Goal: Task Accomplishment & Management: Manage account settings

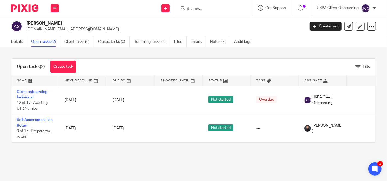
click at [203, 8] on input "Search" at bounding box center [210, 9] width 49 height 5
paste input "[PERSON_NAME][EMAIL_ADDRESS][DOMAIN_NAME]"
type input "[PERSON_NAME][EMAIL_ADDRESS][DOMAIN_NAME]"
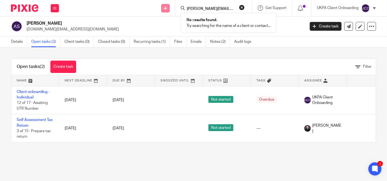
drag, startPoint x: 170, startPoint y: 8, endPoint x: 166, endPoint y: 8, distance: 3.6
click at [166, 8] on div "Send new email Create task Add client" at bounding box center [165, 8] width 19 height 16
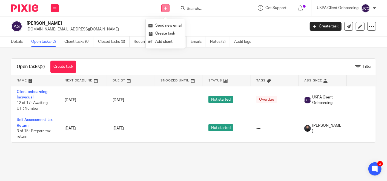
click at [166, 8] on icon at bounding box center [165, 8] width 3 height 3
click at [164, 9] on icon at bounding box center [165, 8] width 3 height 3
click at [161, 41] on link "Add client" at bounding box center [165, 42] width 34 height 8
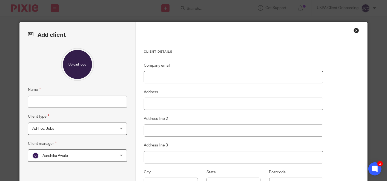
click at [148, 82] on input "Company email" at bounding box center [233, 77] width 179 height 12
paste input "[PERSON_NAME][EMAIL_ADDRESS][DOMAIN_NAME]"
type input "[PERSON_NAME][EMAIL_ADDRESS][DOMAIN_NAME]"
click at [70, 102] on input "Name" at bounding box center [77, 102] width 99 height 12
paste input "Guillermo Lopez Perez"
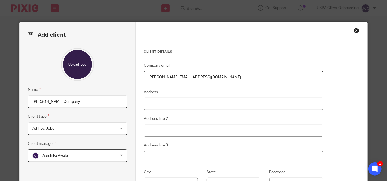
type input "[PERSON_NAME] Company"
click at [88, 127] on span "Ad-hoc Jobs" at bounding box center [70, 129] width 76 height 12
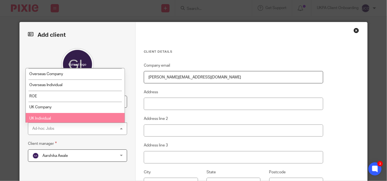
scroll to position [50, 0]
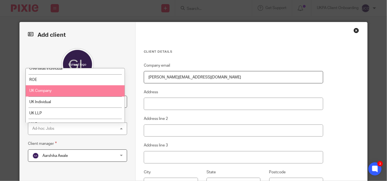
click at [73, 92] on li "UK Company" at bounding box center [75, 90] width 99 height 11
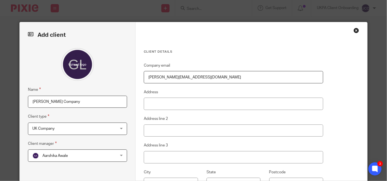
click at [60, 154] on span "Aarshika Awale" at bounding box center [54, 156] width 25 height 4
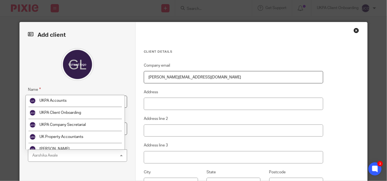
scroll to position [1005, 0]
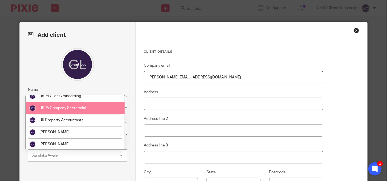
click at [74, 106] on span "UKPA Company Secretarial" at bounding box center [62, 108] width 46 height 4
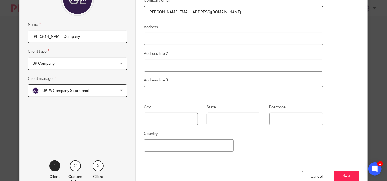
scroll to position [97, 0]
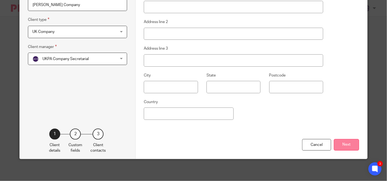
click at [337, 148] on button "Next" at bounding box center [346, 145] width 25 height 12
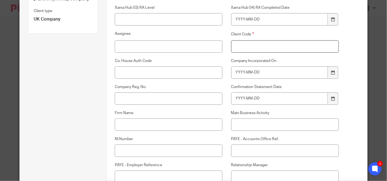
click at [279, 45] on input "Client Code" at bounding box center [285, 46] width 108 height 12
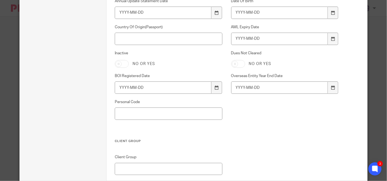
scroll to position [446, 0]
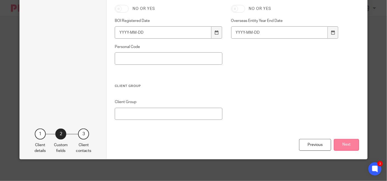
type input "00"
click at [353, 148] on button "Next" at bounding box center [346, 145] width 25 height 12
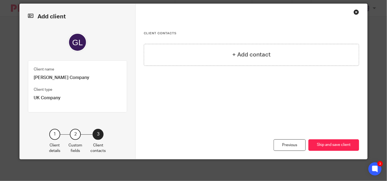
click at [353, 148] on button "Skip and save client" at bounding box center [333, 145] width 51 height 12
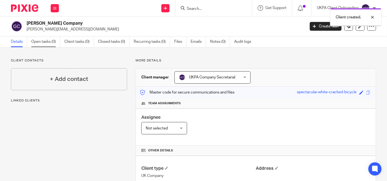
click at [49, 45] on link "Open tasks (0)" at bounding box center [45, 41] width 29 height 11
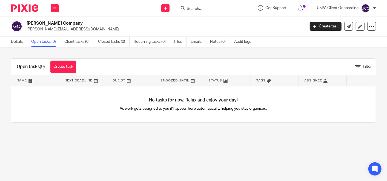
click at [59, 70] on link "Create task" at bounding box center [63, 67] width 26 height 12
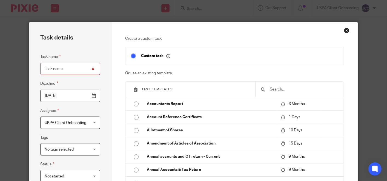
click at [269, 88] on input "text" at bounding box center [303, 89] width 69 height 6
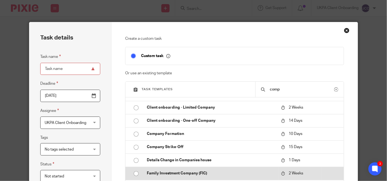
scroll to position [20, 0]
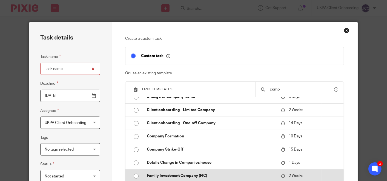
type input "comp"
click at [200, 130] on td "Company Formation" at bounding box center [209, 136] width 137 height 13
type input "2025-10-05"
type input "Company Formation"
checkbox input "false"
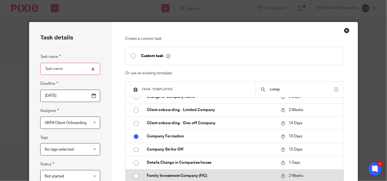
radio input "true"
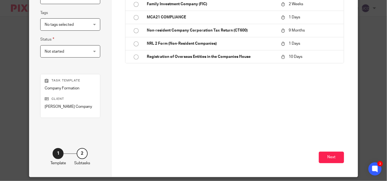
scroll to position [129, 0]
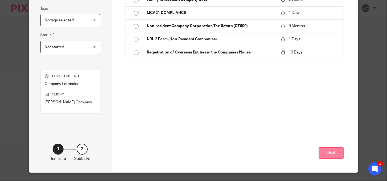
click at [322, 155] on button "Next" at bounding box center [331, 153] width 25 height 12
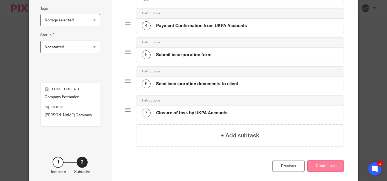
click at [323, 164] on button "Create task" at bounding box center [325, 166] width 37 height 12
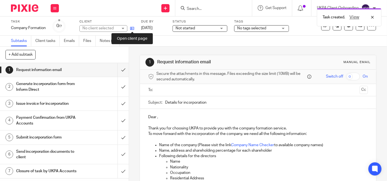
click at [133, 28] on icon at bounding box center [132, 28] width 4 height 4
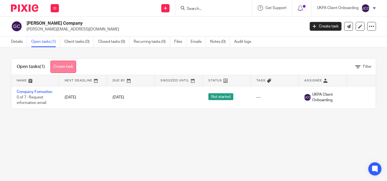
click at [60, 70] on link "Create task" at bounding box center [63, 67] width 26 height 12
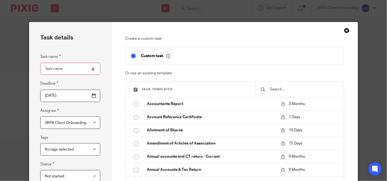
click at [277, 90] on input "text" at bounding box center [303, 89] width 69 height 6
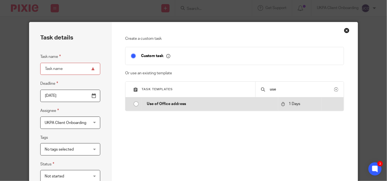
type input "use"
click at [257, 107] on td "Use of Office address" at bounding box center [209, 103] width 137 height 13
type input "2025-09-26"
type input "Use of Office address"
checkbox input "false"
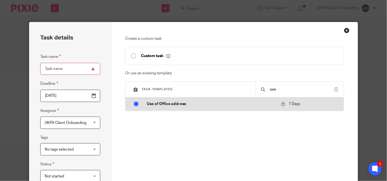
radio input "true"
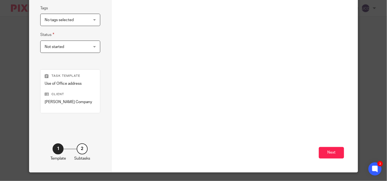
scroll to position [136, 0]
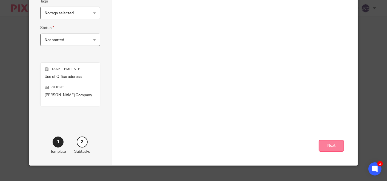
click at [333, 145] on button "Next" at bounding box center [331, 146] width 25 height 12
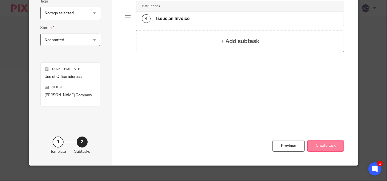
click at [324, 152] on button "Create task" at bounding box center [325, 146] width 37 height 12
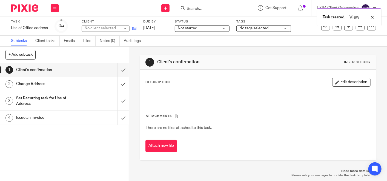
click at [132, 29] on link at bounding box center [133, 27] width 7 height 5
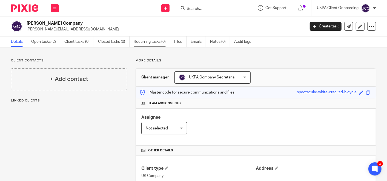
click at [137, 42] on link "Recurring tasks (0)" at bounding box center [152, 41] width 36 height 11
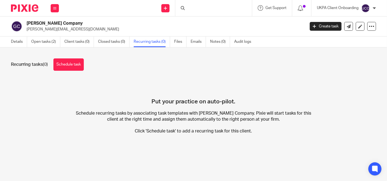
click at [67, 62] on link "Schedule task" at bounding box center [68, 64] width 30 height 12
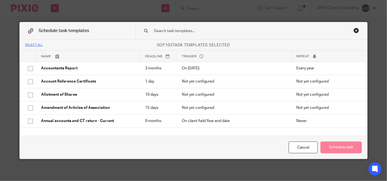
click at [194, 33] on input "text" at bounding box center [242, 31] width 179 height 6
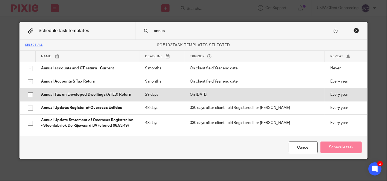
type input "annua"
click at [109, 89] on td "Annual Tax on Enveloped Dwellings (ATED) Return" at bounding box center [88, 94] width 104 height 13
checkbox input "true"
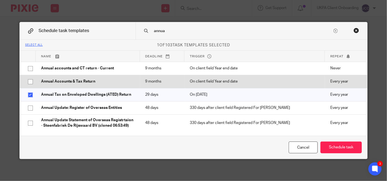
click at [126, 81] on p "Annual Accounts & Tax Return" at bounding box center [87, 81] width 93 height 5
checkbox input "true"
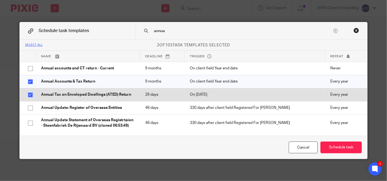
click at [123, 94] on p "Annual Tax on Enveloped Dwellings (ATED) Return" at bounding box center [87, 94] width 93 height 5
checkbox input "false"
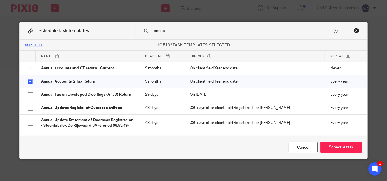
click at [345, 153] on div "Cancel Schedule task" at bounding box center [194, 147] width 348 height 23
click at [343, 146] on button "Schedule task" at bounding box center [340, 147] width 41 height 12
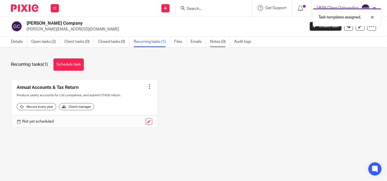
click at [215, 46] on link "Notes (0)" at bounding box center [220, 41] width 20 height 11
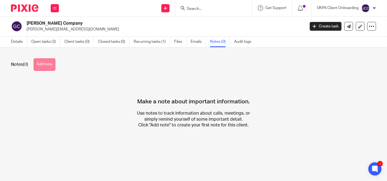
click at [46, 64] on button "Add note" at bounding box center [45, 64] width 22 height 12
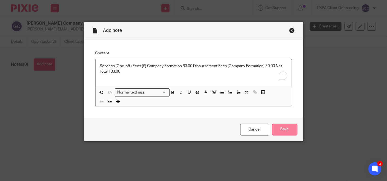
click at [286, 126] on input "Save" at bounding box center [284, 129] width 25 height 12
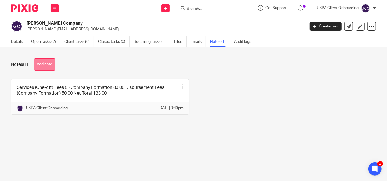
click at [50, 66] on button "Add note" at bounding box center [45, 64] width 22 height 12
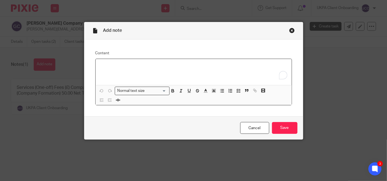
paste div "To enrich screen reader interactions, please activate Accessibility in Grammarl…"
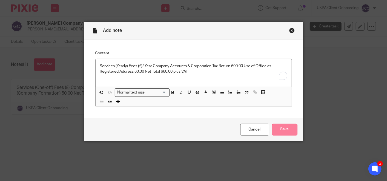
click at [285, 133] on input "Save" at bounding box center [284, 129] width 25 height 12
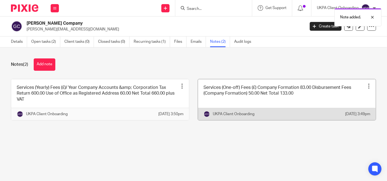
click at [295, 108] on link at bounding box center [287, 99] width 178 height 41
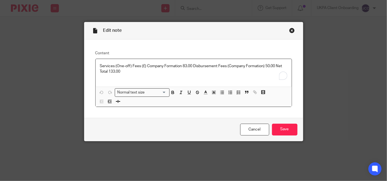
click at [166, 81] on div "Services (One-off) Fees (£) Company Formation 83.00 Disbursement Fees (Company …" at bounding box center [194, 73] width 196 height 28
click at [129, 69] on p "Services (One-off) Fees (£) Company Formation 83.00 Disbursement Fees (Company …" at bounding box center [193, 68] width 187 height 11
click at [289, 131] on input "Save" at bounding box center [284, 129] width 25 height 12
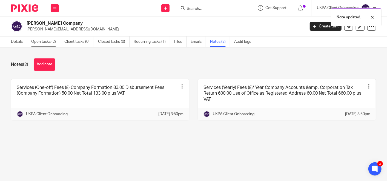
click at [41, 41] on link "Open tasks (2)" at bounding box center [45, 41] width 29 height 11
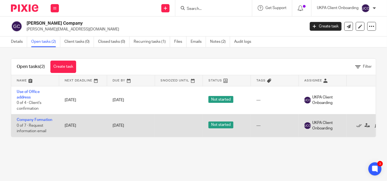
scroll to position [0, 28]
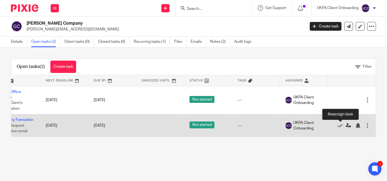
click at [346, 126] on icon at bounding box center [348, 125] width 5 height 5
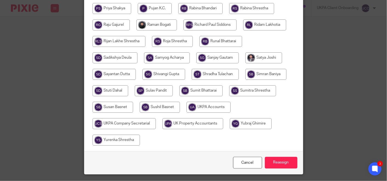
scroll to position [343, 0]
click at [124, 129] on input "radio" at bounding box center [124, 123] width 63 height 11
radio input "true"
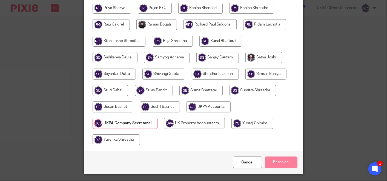
click at [273, 167] on input "Reassign" at bounding box center [281, 162] width 33 height 12
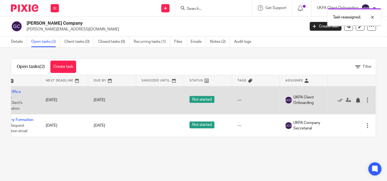
scroll to position [0, 28]
click at [346, 97] on icon at bounding box center [348, 99] width 5 height 5
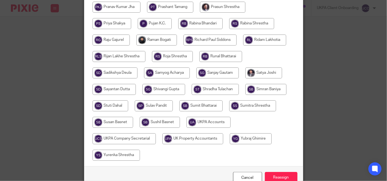
scroll to position [328, 0]
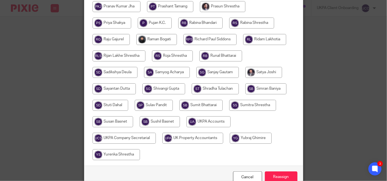
click at [128, 142] on input "radio" at bounding box center [124, 138] width 63 height 11
radio input "true"
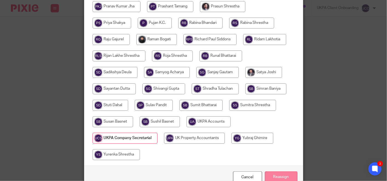
click at [272, 179] on input "Reassign" at bounding box center [281, 177] width 33 height 12
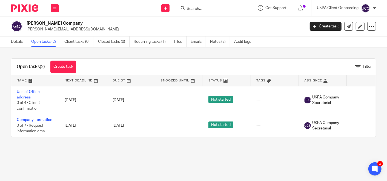
drag, startPoint x: 160, startPoint y: 105, endPoint x: 131, endPoint y: 171, distance: 71.8
click at [131, 171] on main "[PERSON_NAME] Company [PERSON_NAME][EMAIL_ADDRESS][DOMAIN_NAME] Create task Upd…" at bounding box center [193, 90] width 387 height 181
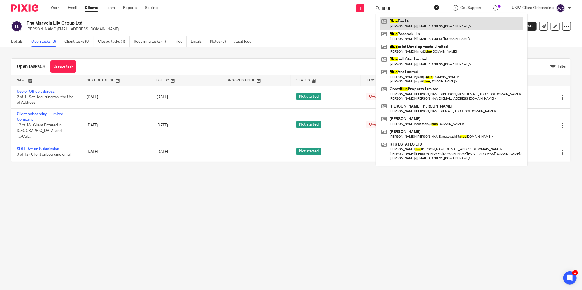
type input "BLUE"
click at [414, 18] on link at bounding box center [451, 23] width 143 height 13
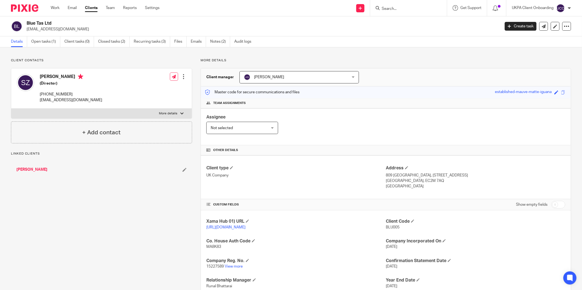
click at [46, 43] on link "Open tasks (1)" at bounding box center [45, 41] width 29 height 11
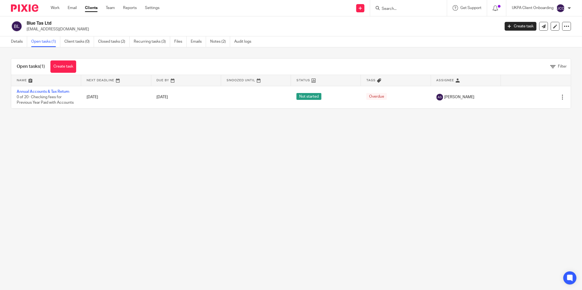
drag, startPoint x: 209, startPoint y: 46, endPoint x: 212, endPoint y: 44, distance: 2.9
click at [209, 45] on ul "Details Open tasks (1) Client tasks (0) Closed tasks (2) Recurring tasks (3) Fi…" at bounding box center [135, 41] width 248 height 11
click at [212, 44] on link "Notes (2)" at bounding box center [220, 41] width 20 height 11
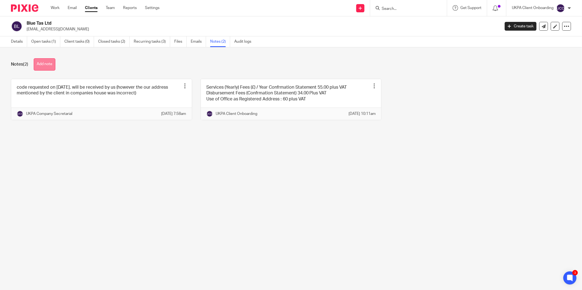
click at [46, 61] on button "Add note" at bounding box center [45, 64] width 22 height 12
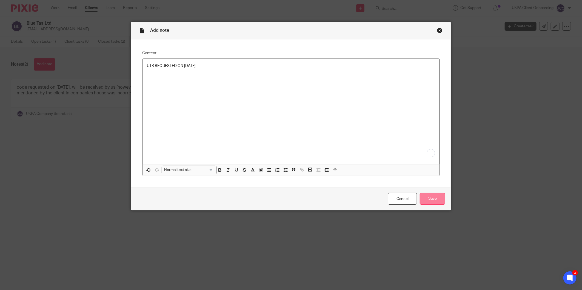
click at [434, 196] on input "Save" at bounding box center [432, 199] width 25 height 12
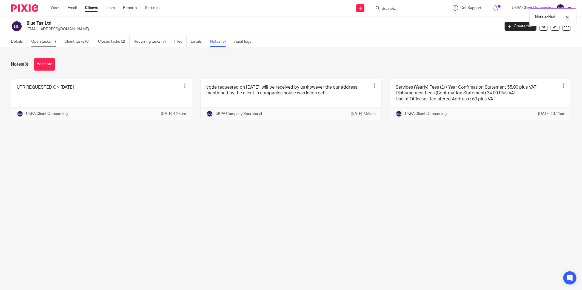
click at [39, 42] on link "Open tasks (1)" at bounding box center [45, 41] width 29 height 11
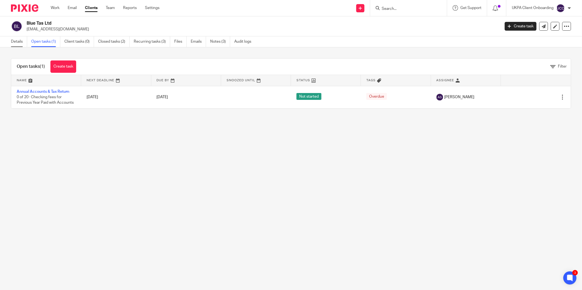
click at [14, 43] on link "Details" at bounding box center [19, 41] width 16 height 11
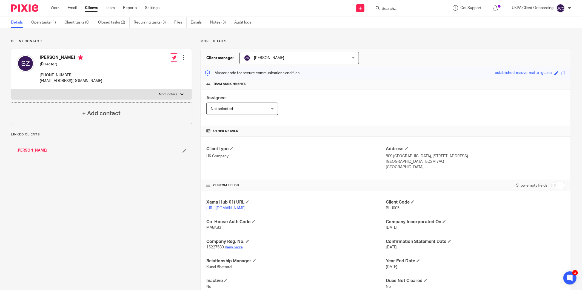
scroll to position [38, 0]
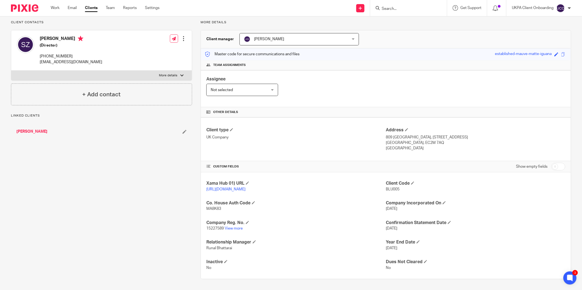
click at [210, 229] on span "15227589" at bounding box center [215, 229] width 18 height 4
copy p "15227589"
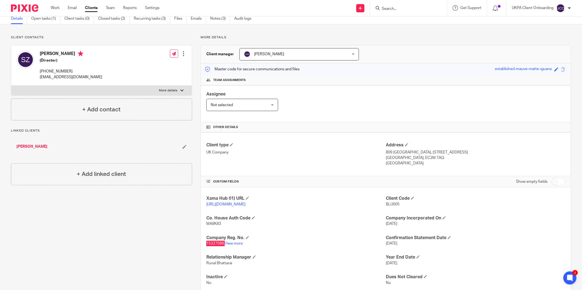
scroll to position [0, 0]
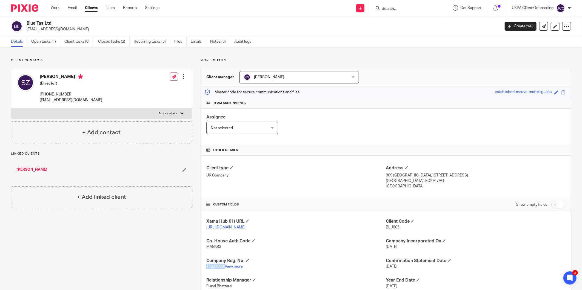
click at [232, 266] on link "View more" at bounding box center [234, 267] width 18 height 4
click at [47, 42] on link "Open tasks (1)" at bounding box center [45, 41] width 29 height 11
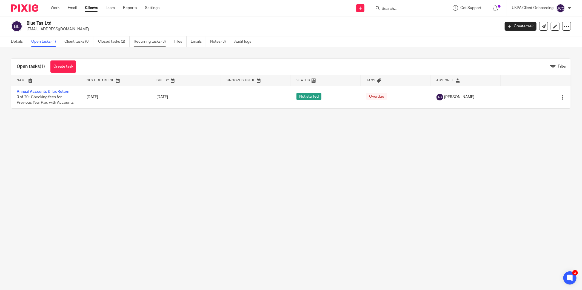
click at [150, 42] on link "Recurring tasks (3)" at bounding box center [152, 41] width 36 height 11
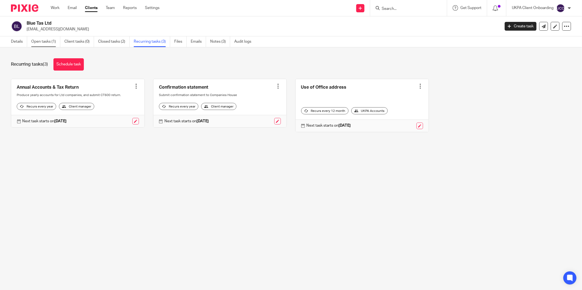
click at [37, 41] on link "Open tasks (1)" at bounding box center [45, 41] width 29 height 11
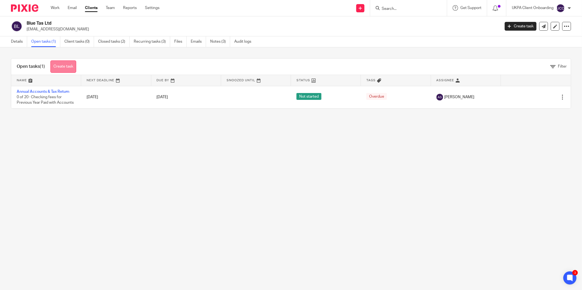
click at [69, 69] on link "Create task" at bounding box center [63, 67] width 26 height 12
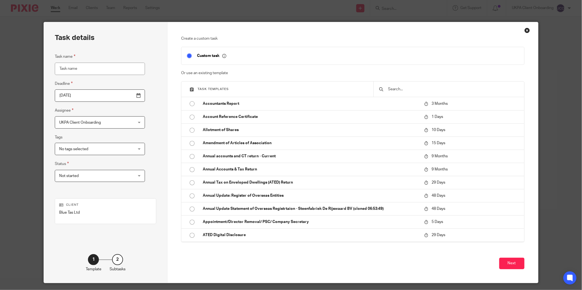
click at [406, 84] on div at bounding box center [448, 89] width 150 height 15
click at [401, 87] on input "text" at bounding box center [452, 89] width 131 height 6
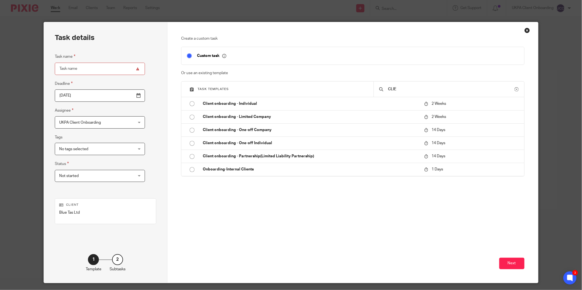
type input "CLIE"
click at [244, 93] on div "Task templates CLIE" at bounding box center [352, 90] width 343 height 16
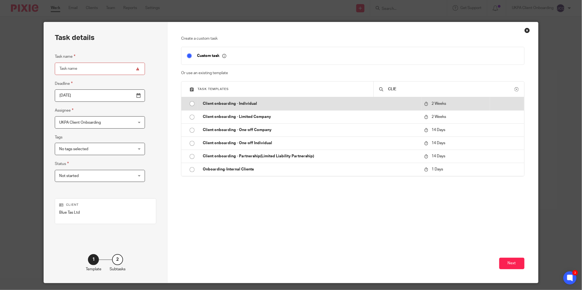
click at [242, 100] on td "Client onboarding - Individual" at bounding box center [309, 103] width 224 height 13
type input "2025-10-09"
type input "Client onboarding - Individual"
checkbox input "false"
radio input "true"
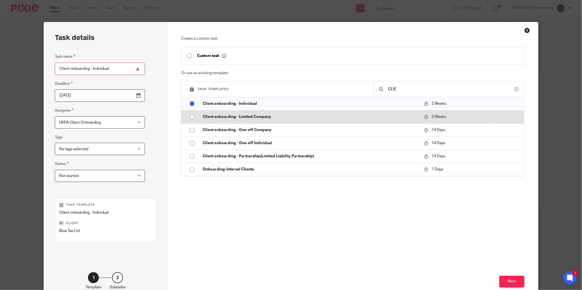
click at [248, 115] on p "Client onboarding - Limited Company" at bounding box center [311, 116] width 216 height 5
type input "Client onboarding - Limited Company"
radio input "false"
radio input "true"
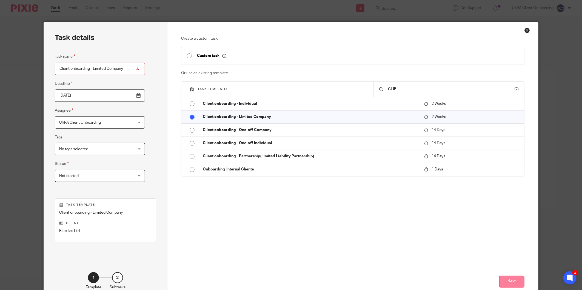
click at [513, 281] on button "Next" at bounding box center [511, 282] width 25 height 12
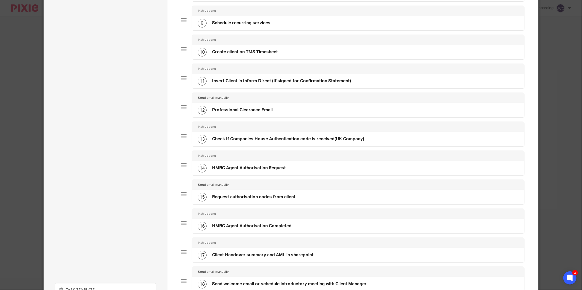
scroll to position [397, 0]
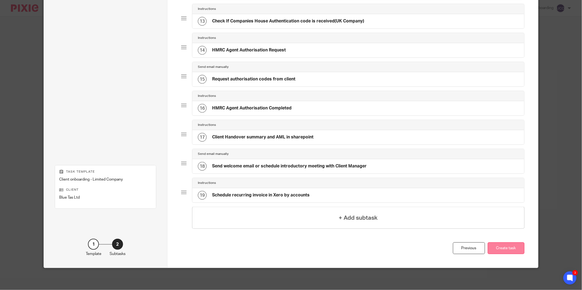
click at [512, 247] on button "Create task" at bounding box center [505, 249] width 37 height 12
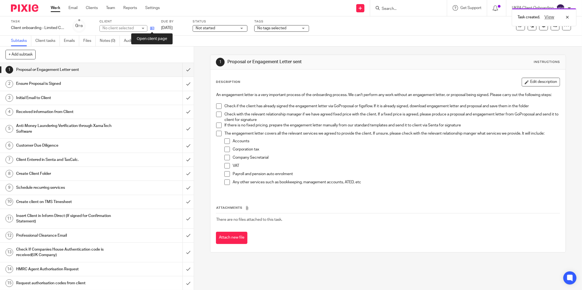
click at [154, 30] on icon at bounding box center [152, 28] width 4 height 4
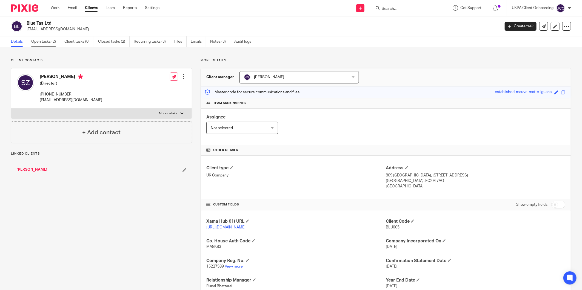
click at [53, 39] on link "Open tasks (2)" at bounding box center [45, 41] width 29 height 11
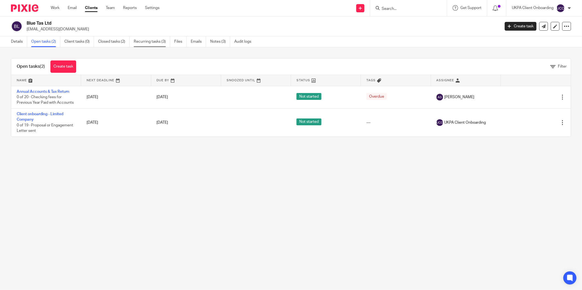
click at [147, 40] on link "Recurring tasks (3)" at bounding box center [152, 41] width 36 height 11
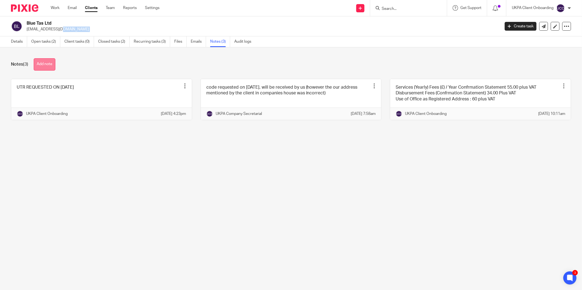
click at [42, 66] on button "Add note" at bounding box center [45, 64] width 22 height 12
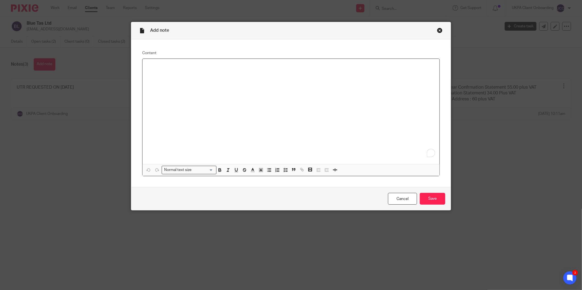
paste div "To enrich screen reader interactions, please activate Accessibility in Grammarl…"
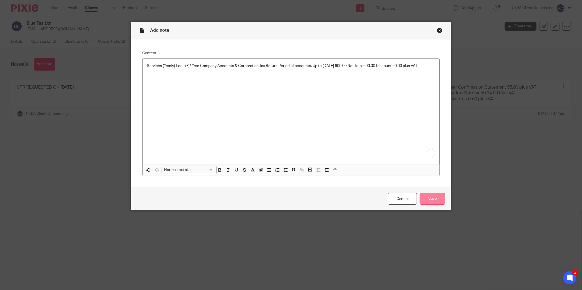
click at [436, 198] on input "Save" at bounding box center [432, 199] width 25 height 12
